Goal: Information Seeking & Learning: Learn about a topic

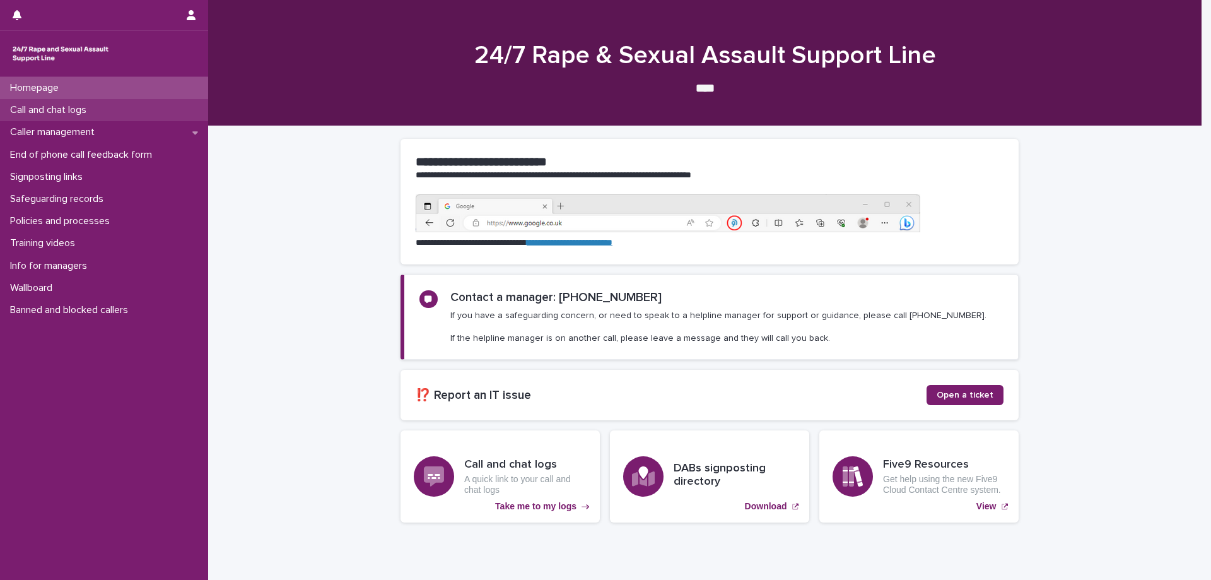
click at [76, 112] on p "Call and chat logs" at bounding box center [50, 110] width 91 height 12
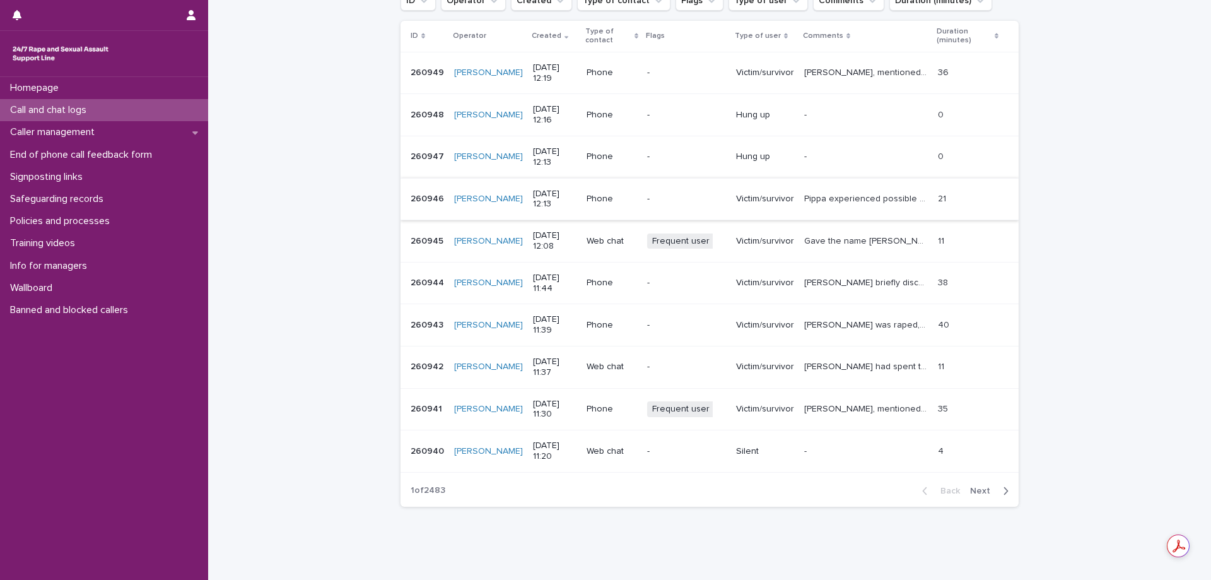
scroll to position [232, 0]
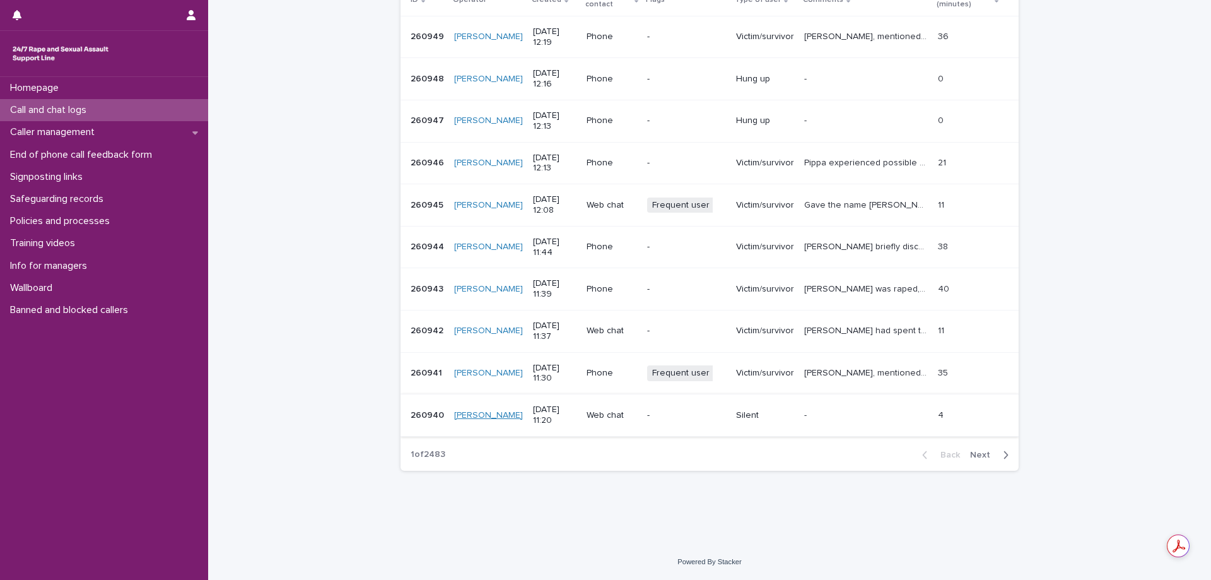
click at [481, 416] on link "[PERSON_NAME]" at bounding box center [488, 415] width 69 height 11
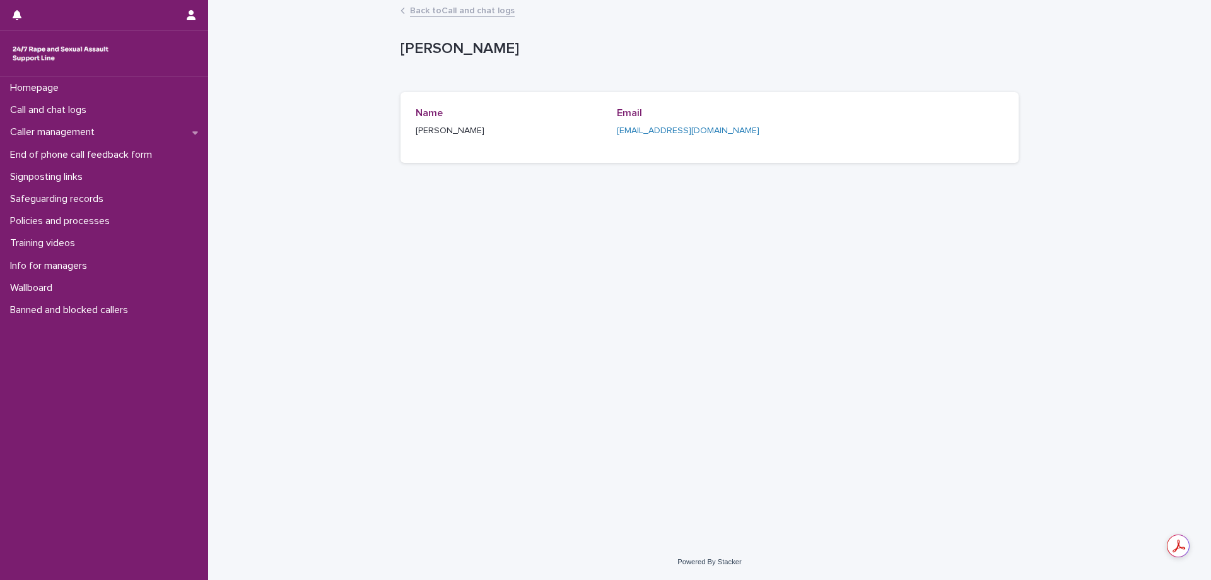
drag, startPoint x: 480, startPoint y: 130, endPoint x: 411, endPoint y: 134, distance: 69.5
click at [411, 134] on div "Name [PERSON_NAME] Email [EMAIL_ADDRESS][DOMAIN_NAME]" at bounding box center [709, 127] width 618 height 71
copy p "[PERSON_NAME]"
click at [425, 11] on link "Back to Call and chat logs" at bounding box center [462, 10] width 105 height 15
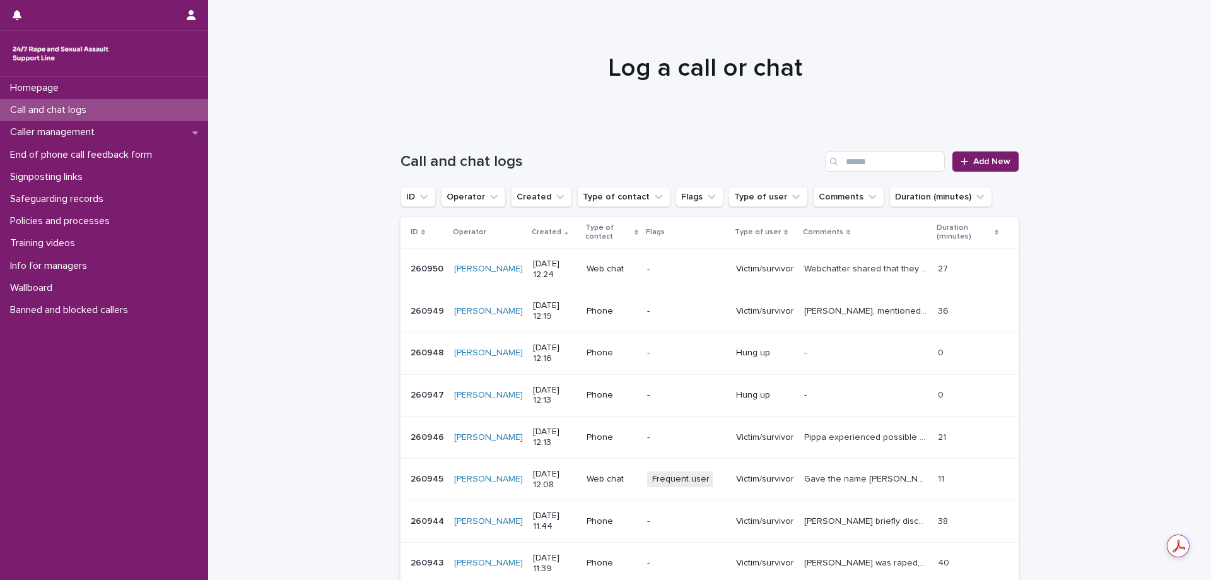
click at [802, 274] on td "Webchatter shared that they experienced child on [MEDICAL_DATA]. Talked about d…" at bounding box center [866, 269] width 134 height 42
